Goal: Task Accomplishment & Management: Use online tool/utility

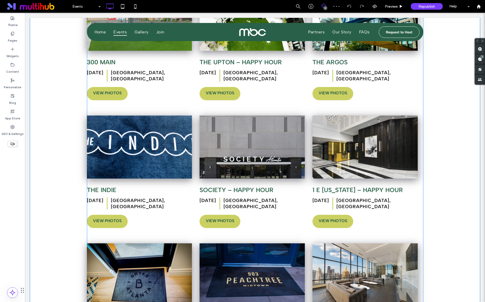
scroll to position [589, 0]
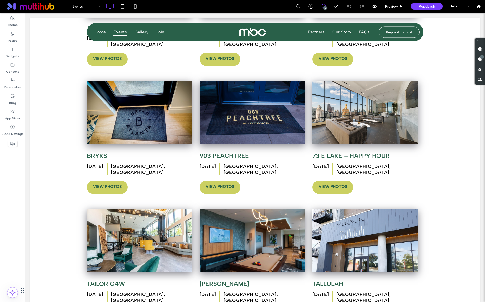
click at [99, 143] on span at bounding box center [255, 77] width 336 height 504
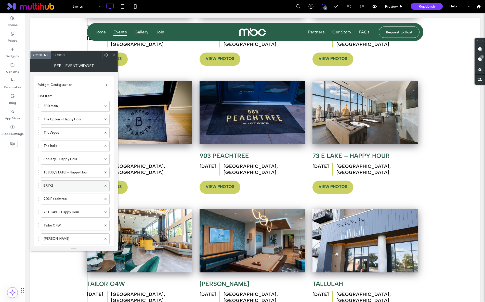
click at [78, 183] on label "BRYKS" at bounding box center [73, 185] width 58 height 10
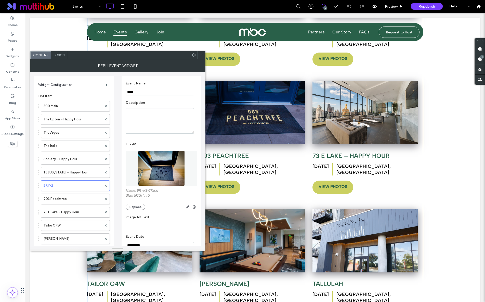
click at [141, 93] on input "*****" at bounding box center [160, 92] width 68 height 7
paste input "Event Name"
click at [128, 92] on input "*****" at bounding box center [160, 92] width 68 height 7
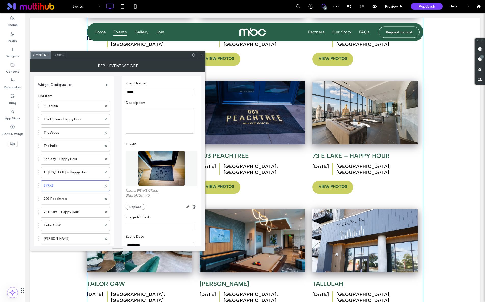
type input "*****"
click at [201, 55] on icon at bounding box center [201, 55] width 4 height 4
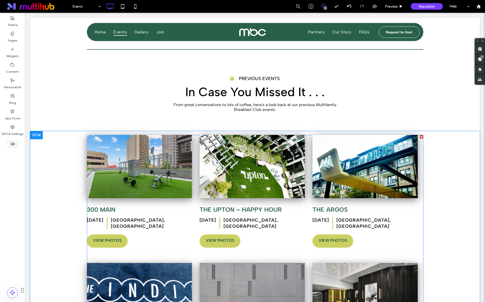
scroll to position [245, 0]
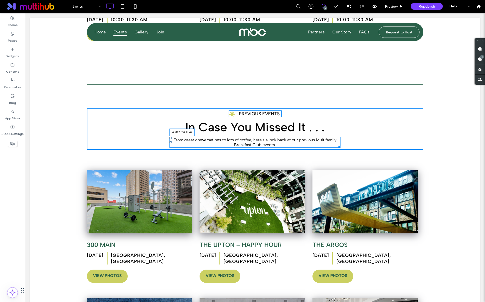
drag, startPoint x: 338, startPoint y: 144, endPoint x: 356, endPoint y: 156, distance: 22.0
click at [337, 144] on div at bounding box center [339, 146] width 4 height 4
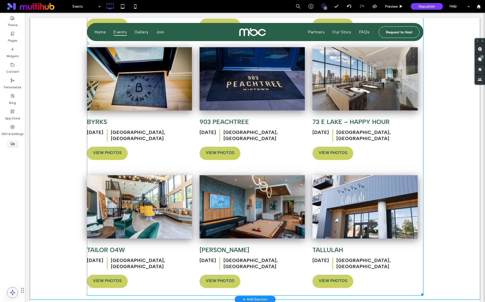
scroll to position [623, 0]
click at [96, 108] on span at bounding box center [255, 44] width 336 height 504
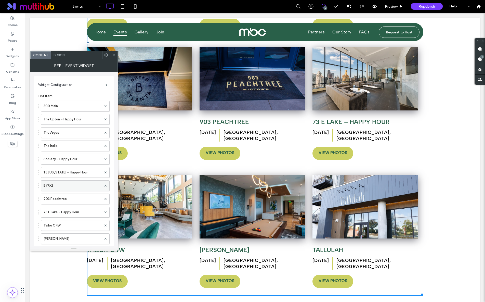
click at [74, 183] on label "BYRKS" at bounding box center [73, 185] width 58 height 10
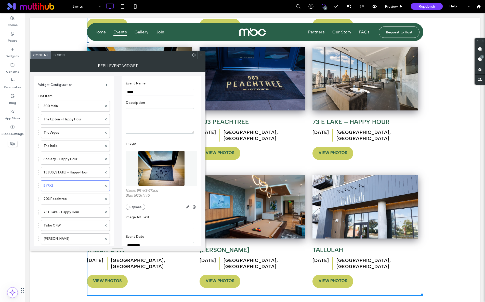
click at [143, 91] on input "*****" at bounding box center [160, 92] width 68 height 7
paste input "Event Name"
drag, startPoint x: 128, startPoint y: 92, endPoint x: 127, endPoint y: 105, distance: 12.7
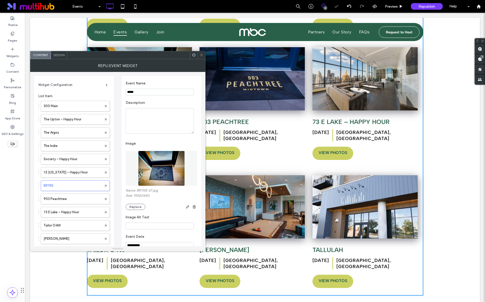
click at [128, 92] on input "*****" at bounding box center [160, 92] width 68 height 7
type input "*****"
click at [202, 55] on use at bounding box center [201, 55] width 3 height 3
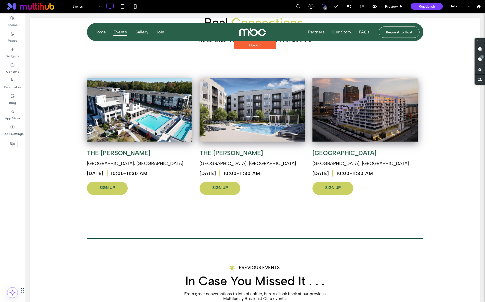
scroll to position [0, 0]
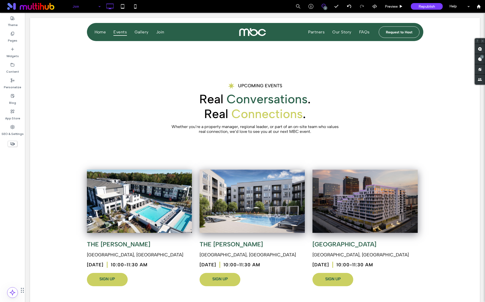
drag, startPoint x: 78, startPoint y: 58, endPoint x: 95, endPoint y: 55, distance: 16.7
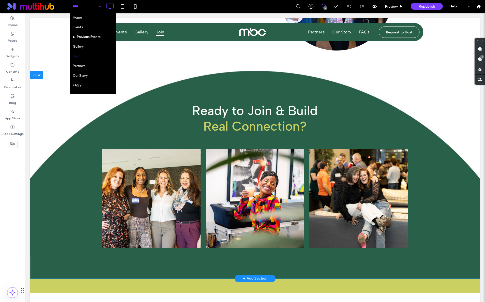
scroll to position [84, 0]
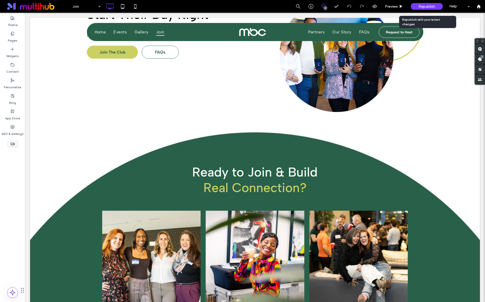
click at [429, 8] on span "Republish" at bounding box center [426, 6] width 17 height 4
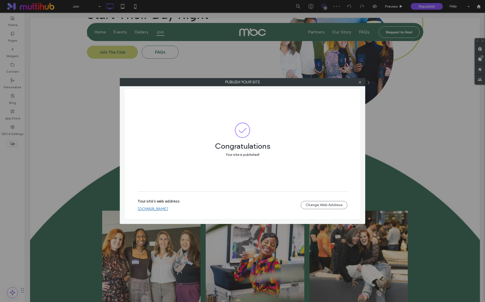
click at [168, 209] on link "multifamily-breakfast-club.multiscreensite.com" at bounding box center [153, 208] width 30 height 5
click at [358, 82] on icon at bounding box center [360, 82] width 4 height 4
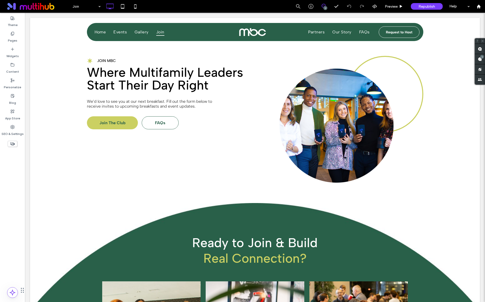
scroll to position [0, 0]
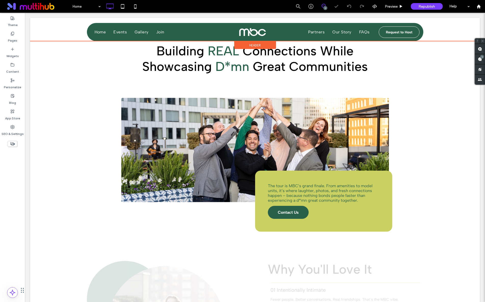
scroll to position [369, 0]
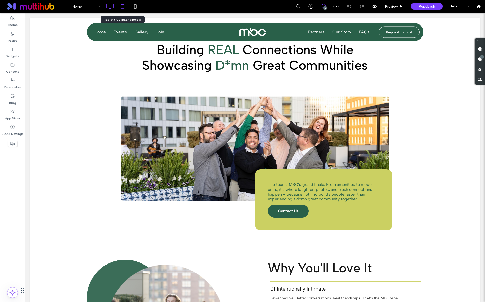
click at [123, 7] on icon at bounding box center [122, 6] width 10 height 10
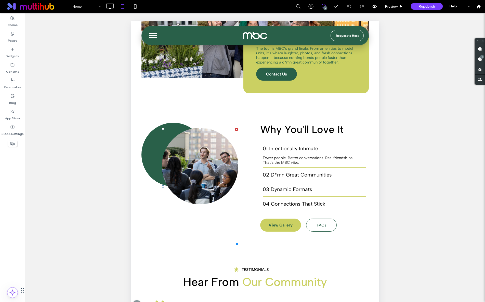
scroll to position [356, 0]
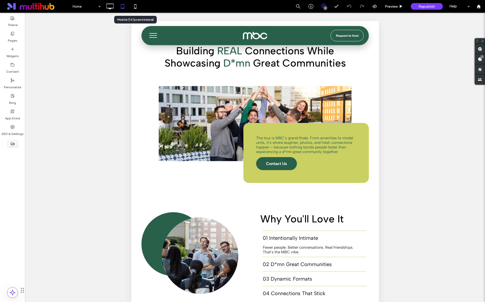
click at [130, 8] on icon at bounding box center [135, 6] width 10 height 10
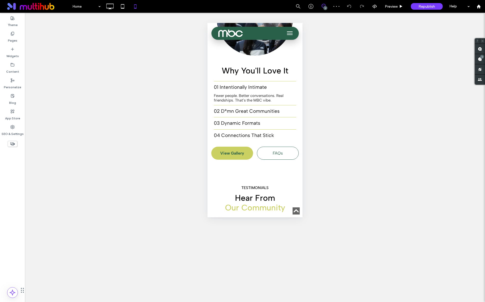
scroll to position [531, 0]
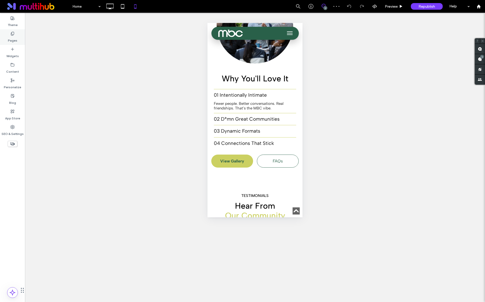
click at [9, 42] on label "Pages" at bounding box center [12, 39] width 9 height 7
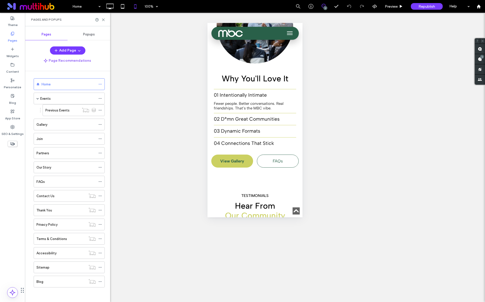
scroll to position [2, 0]
click at [64, 111] on label "Previous Events" at bounding box center [57, 109] width 24 height 9
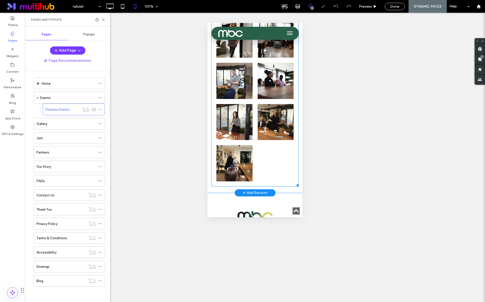
scroll to position [523, 0]
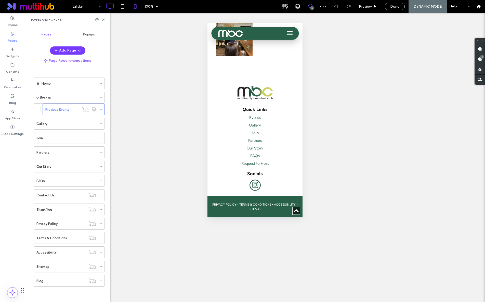
click at [109, 9] on icon at bounding box center [110, 6] width 10 height 10
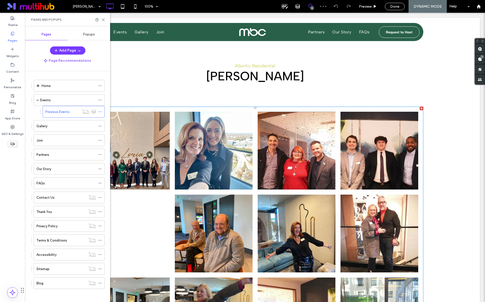
scroll to position [0, 0]
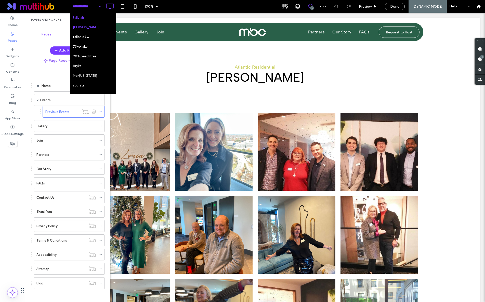
drag, startPoint x: 91, startPoint y: 9, endPoint x: 89, endPoint y: 16, distance: 7.7
click at [91, 9] on input at bounding box center [85, 6] width 25 height 13
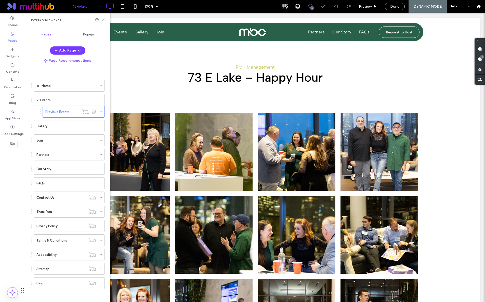
click at [102, 20] on use at bounding box center [103, 20] width 2 height 2
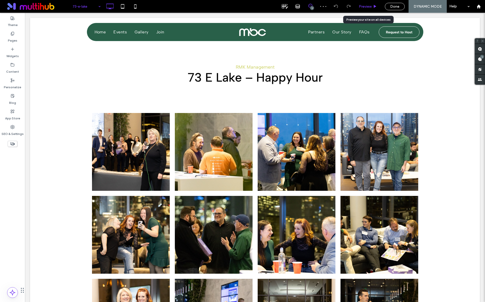
click at [364, 9] on div "Preview" at bounding box center [368, 6] width 26 height 13
click at [365, 6] on span "Preview" at bounding box center [365, 6] width 13 height 4
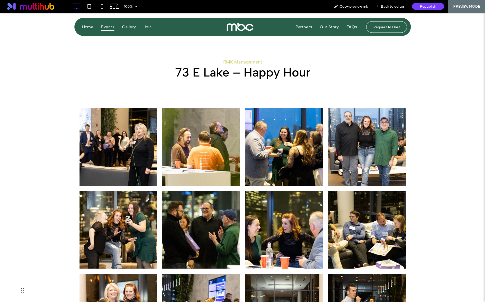
click at [110, 27] on span "Events" at bounding box center [108, 26] width 14 height 7
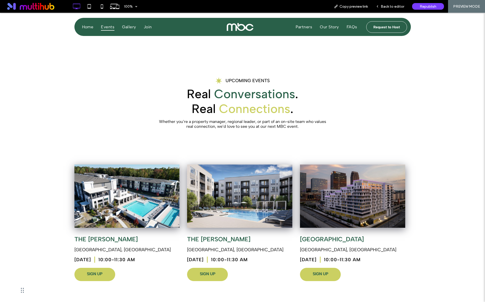
click at [98, 278] on link "SIGN UP" at bounding box center [94, 274] width 41 height 13
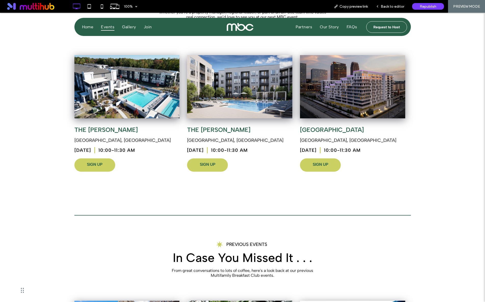
scroll to position [237, 0]
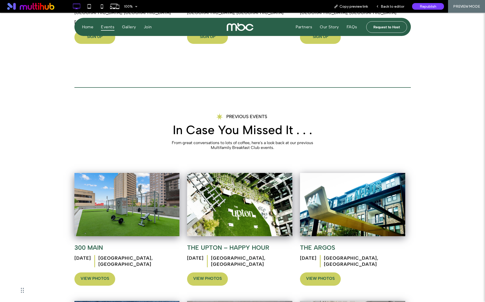
click at [221, 277] on link "View Photos" at bounding box center [207, 278] width 41 height 13
click at [211, 273] on link "View Photos" at bounding box center [207, 278] width 41 height 13
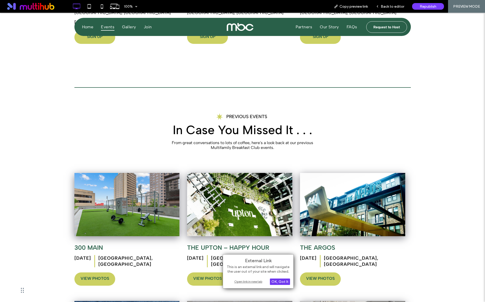
click at [278, 282] on div "OK, Got It" at bounding box center [280, 281] width 20 height 6
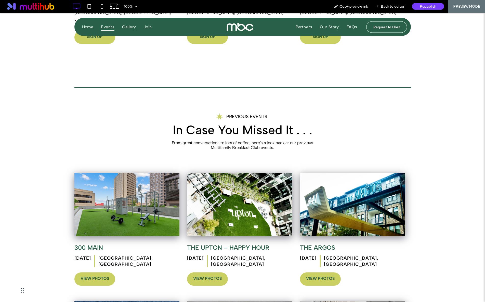
click at [216, 274] on link "View Photos" at bounding box center [207, 278] width 41 height 13
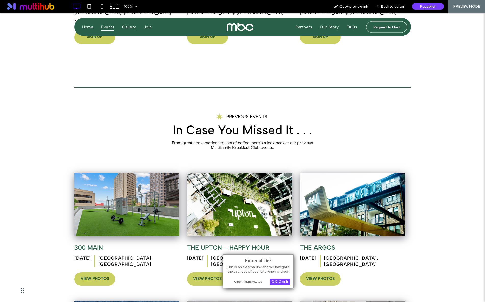
click at [242, 281] on div "Open link in new tab" at bounding box center [258, 280] width 64 height 5
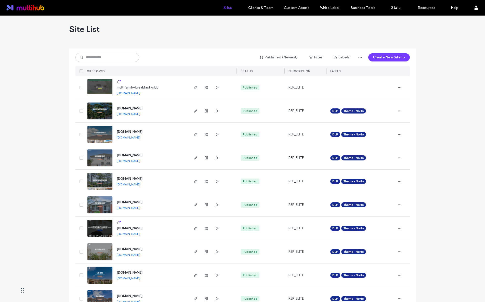
scroll to position [2, 0]
click at [215, 87] on icon "button" at bounding box center [217, 87] width 4 height 4
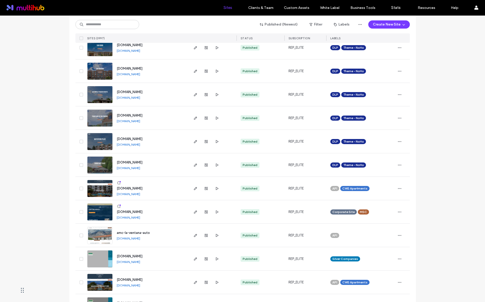
scroll to position [227, 0]
